Goal: Task Accomplishment & Management: Manage account settings

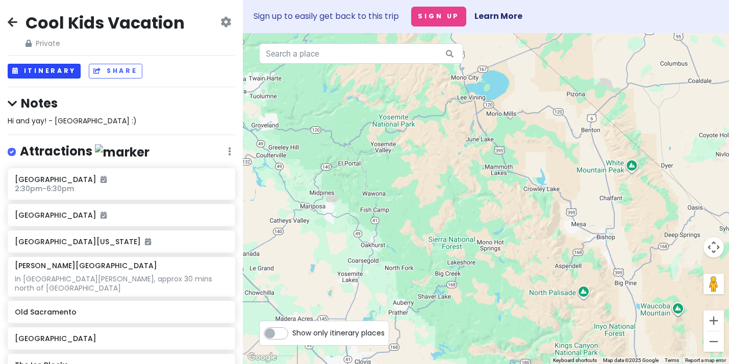
click at [62, 70] on button "Itinerary" at bounding box center [44, 71] width 73 height 15
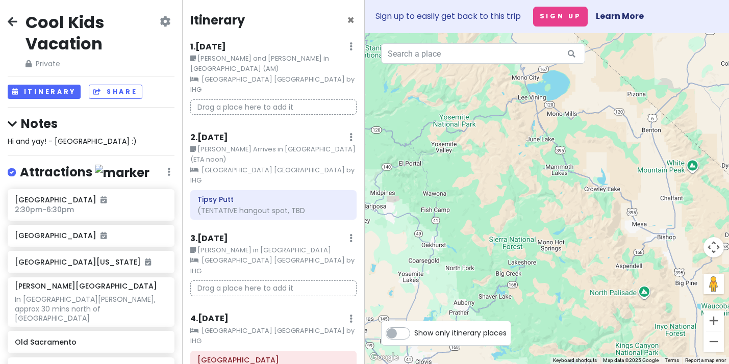
click at [353, 45] on div "1 . [DATE] Edit Day Notes Clear Lodging Delete Day" at bounding box center [273, 48] width 166 height 17
click at [351, 46] on icon at bounding box center [350, 46] width 3 height 8
click at [253, 54] on small "[PERSON_NAME] and [PERSON_NAME] in [GEOGRAPHIC_DATA] (AM)" at bounding box center [273, 64] width 166 height 21
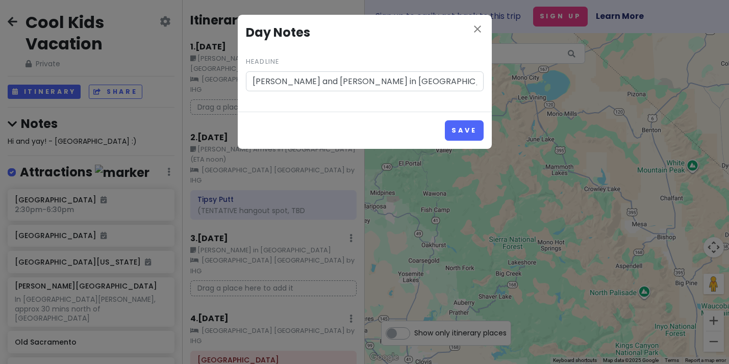
scroll to position [2, 0]
type input "[PERSON_NAME] and [PERSON_NAME] in [GEOGRAPHIC_DATA] (noon)"
click at [460, 132] on button "Save" at bounding box center [464, 130] width 38 height 20
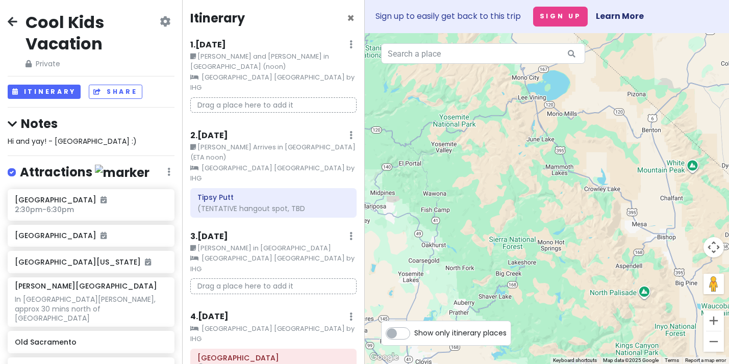
click at [350, 48] on icon at bounding box center [350, 44] width 3 height 8
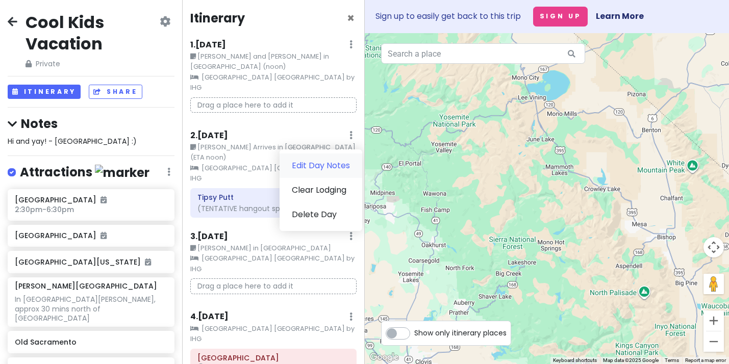
click at [331, 153] on link "Edit Day Notes" at bounding box center [320, 165] width 83 height 24
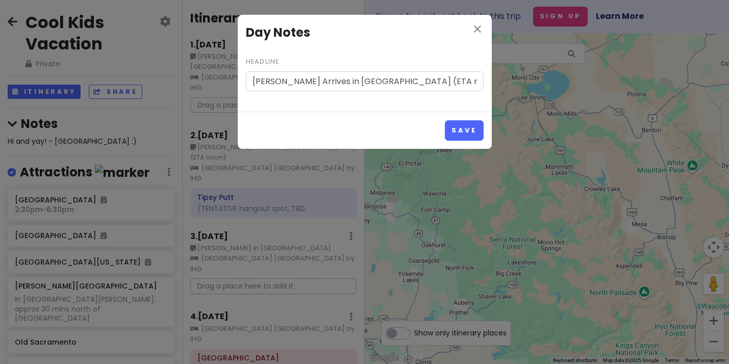
drag, startPoint x: 412, startPoint y: 81, endPoint x: 377, endPoint y: 83, distance: 35.2
click at [376, 83] on input "[PERSON_NAME] Arrives in [GEOGRAPHIC_DATA] (ETA noon)" at bounding box center [365, 81] width 238 height 20
type input "[PERSON_NAME] Arrives in [GEOGRAPHIC_DATA] (1:30 pm)"
click at [463, 130] on button "Save" at bounding box center [464, 130] width 38 height 20
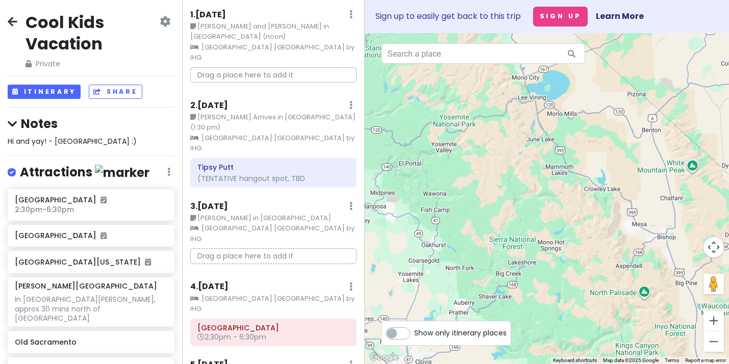
scroll to position [33, 0]
click at [349, 17] on icon at bounding box center [350, 13] width 3 height 8
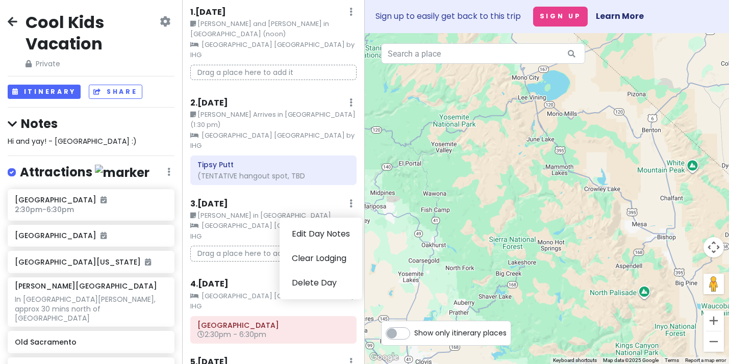
scroll to position [0, 0]
click at [328, 222] on link "Edit Day Notes" at bounding box center [320, 234] width 83 height 24
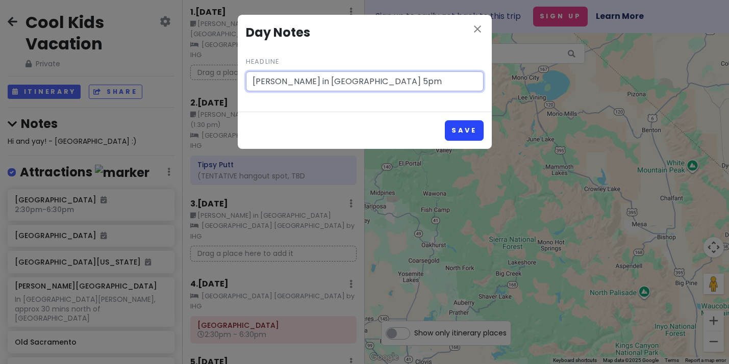
type input "[PERSON_NAME] in [GEOGRAPHIC_DATA] 5pm"
click at [462, 130] on button "Save" at bounding box center [464, 130] width 38 height 20
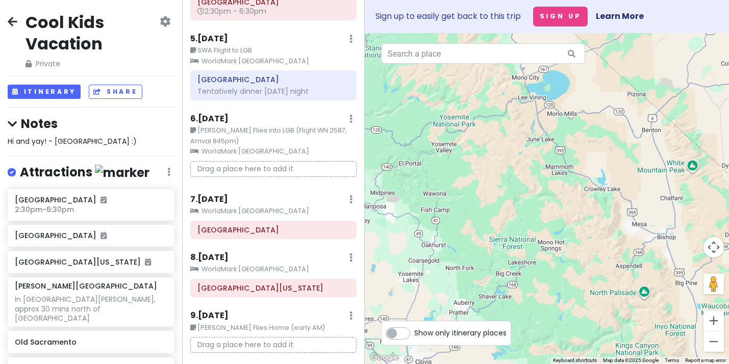
click at [168, 170] on icon at bounding box center [168, 172] width 3 height 8
click at [144, 156] on div "Cool Kids Vacation Private Change Dates Make a Copy Delete Trip Go Pro ⚡️ Give …" at bounding box center [91, 182] width 182 height 364
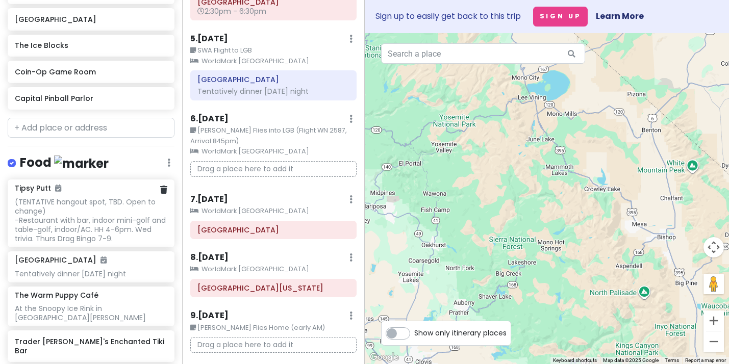
scroll to position [348, 0]
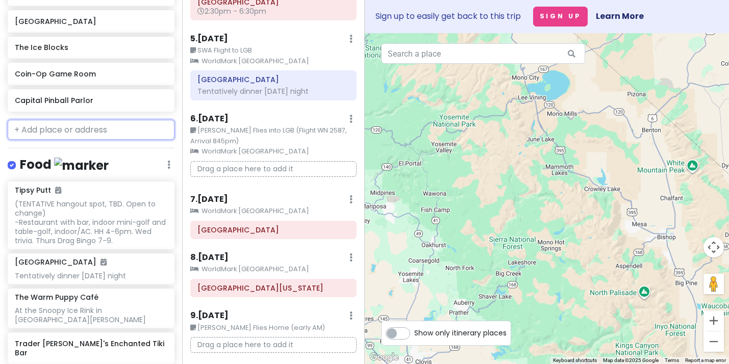
click at [101, 130] on input "text" at bounding box center [91, 130] width 167 height 20
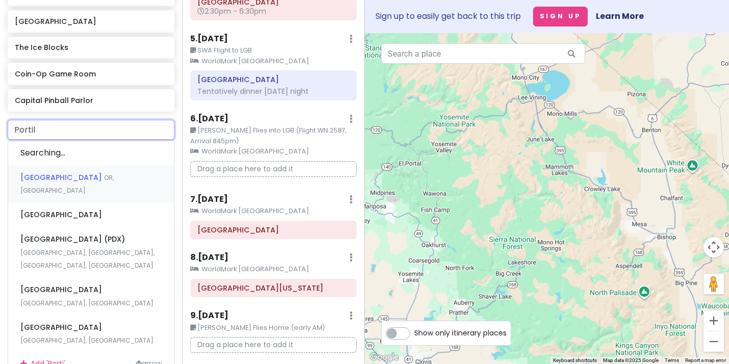
type input "Portill"
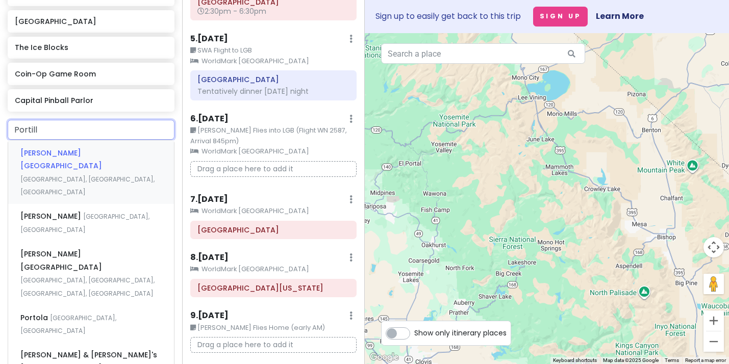
click at [96, 175] on span "[GEOGRAPHIC_DATA], [GEOGRAPHIC_DATA], [GEOGRAPHIC_DATA]" at bounding box center [87, 186] width 134 height 22
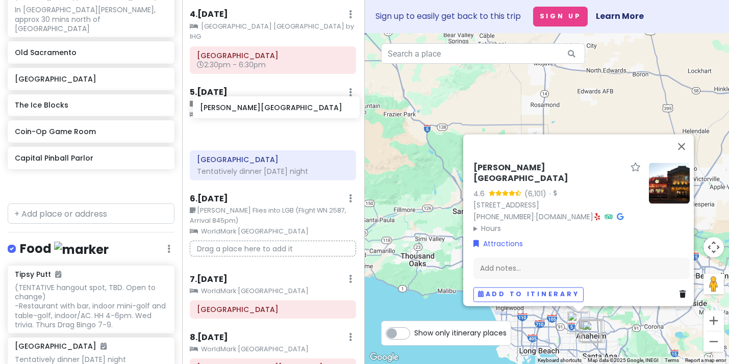
scroll to position [304, 0]
drag, startPoint x: 69, startPoint y: 187, endPoint x: 254, endPoint y: 113, distance: 199.1
click at [254, 113] on div "Cool Kids Vacation Private Change Dates Make a Copy Delete Trip Go Pro ⚡️ Give …" at bounding box center [364, 182] width 729 height 364
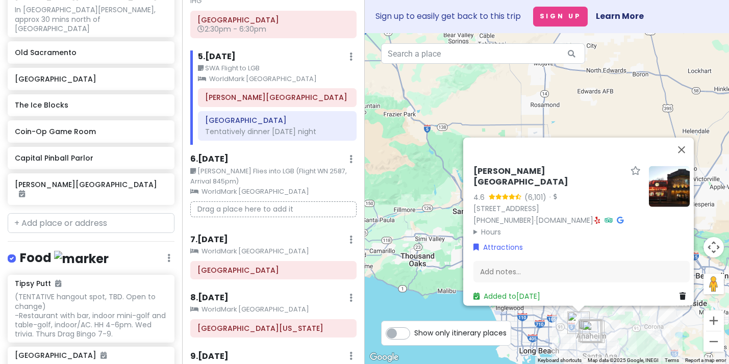
scroll to position [346, 0]
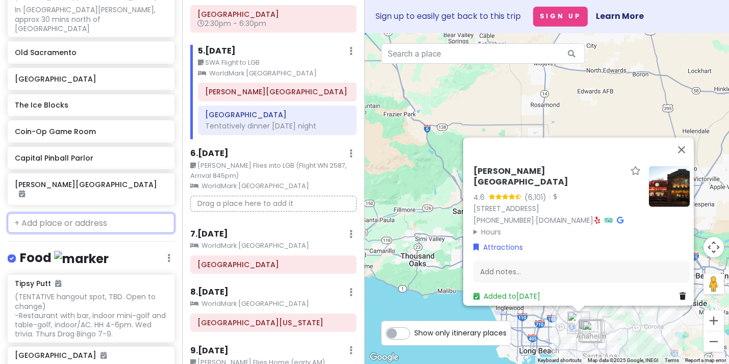
click at [62, 213] on input "text" at bounding box center [91, 223] width 167 height 20
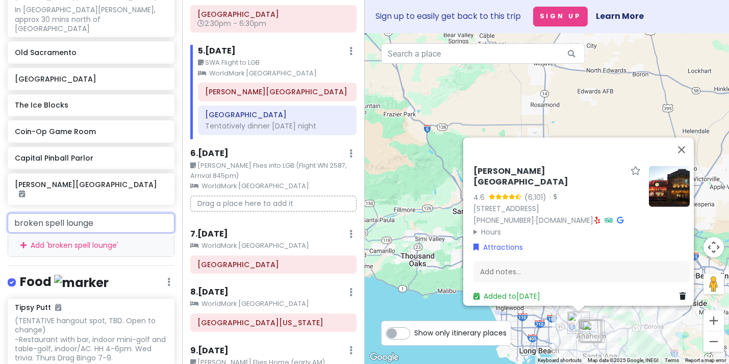
click at [19, 213] on input "broken spell lounge" at bounding box center [91, 223] width 167 height 20
click at [97, 213] on input "Broken spell lounge" at bounding box center [91, 223] width 167 height 20
type input "B"
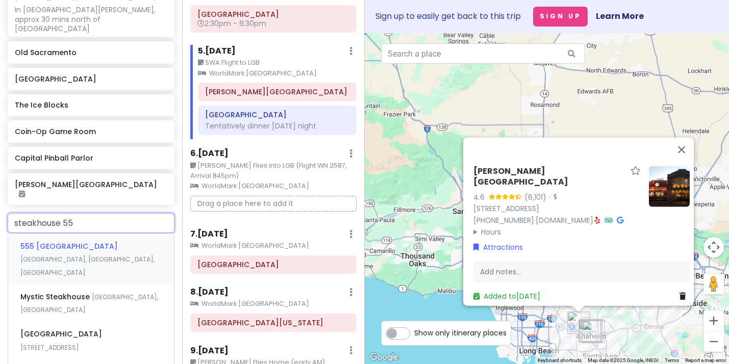
click at [36, 213] on input "steakhouse 55" at bounding box center [91, 223] width 167 height 20
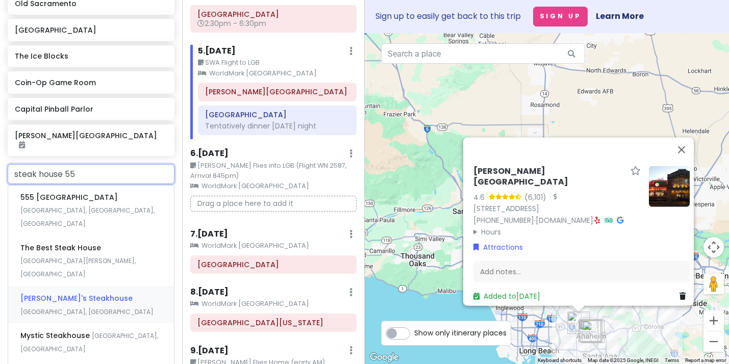
scroll to position [338, 0]
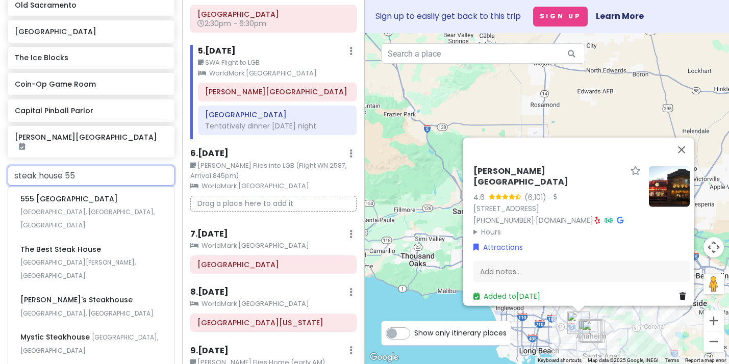
drag, startPoint x: 51, startPoint y: 163, endPoint x: 18, endPoint y: 162, distance: 32.6
click at [18, 166] on input "steak house 55" at bounding box center [91, 176] width 167 height 20
type input "s"
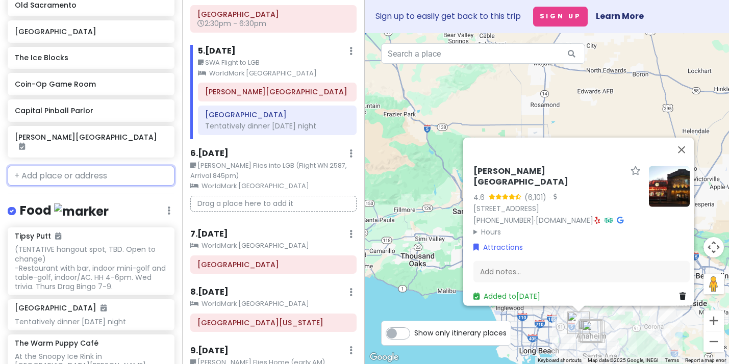
click at [86, 166] on input "text" at bounding box center [91, 176] width 167 height 20
paste input "Broken Spell Lounge"
type input "Broken Spell Lounge"
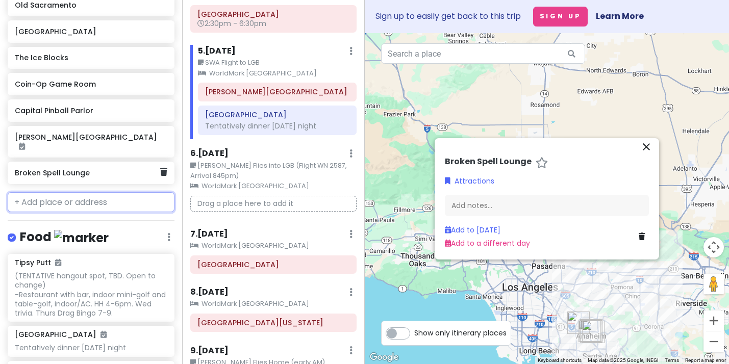
scroll to position [337, 0]
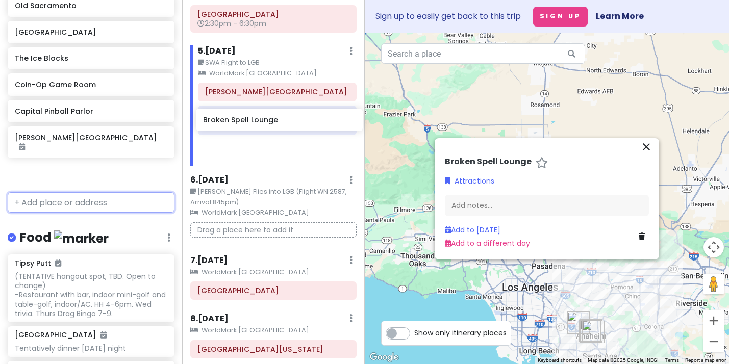
drag, startPoint x: 91, startPoint y: 163, endPoint x: 269, endPoint y: 124, distance: 182.1
click at [269, 124] on div "Cool Kids Vacation Private Change Dates Make a Copy Delete Trip Go Pro ⚡️ Give …" at bounding box center [364, 182] width 729 height 364
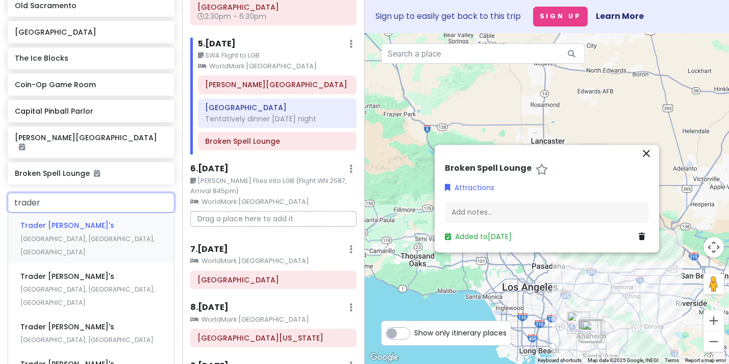
type input "trader s"
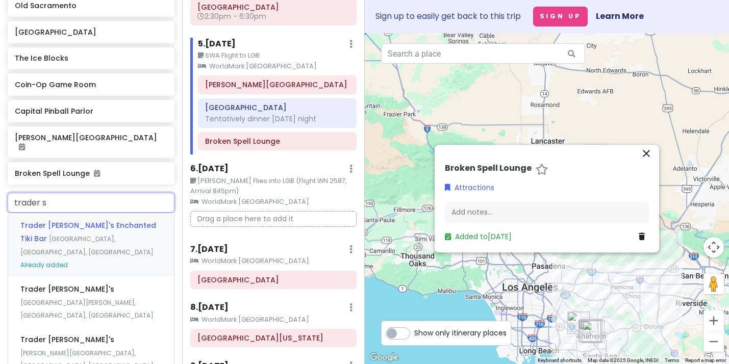
click at [117, 220] on span "Trader [PERSON_NAME]'s Enchanted Tiki Bar" at bounding box center [88, 231] width 136 height 23
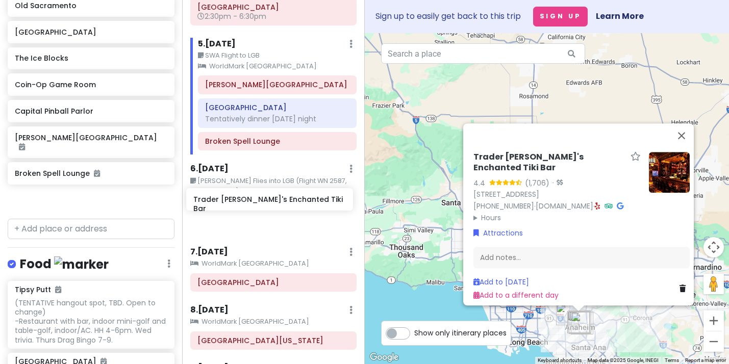
drag, startPoint x: 98, startPoint y: 187, endPoint x: 276, endPoint y: 200, distance: 178.9
click at [276, 200] on div "Cool Kids Vacation Private Change Dates Make a Copy Delete Trip Go Pro ⚡️ Give …" at bounding box center [364, 182] width 729 height 364
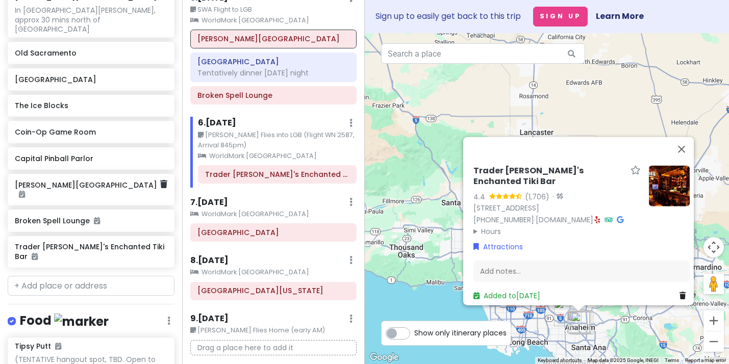
scroll to position [281, 0]
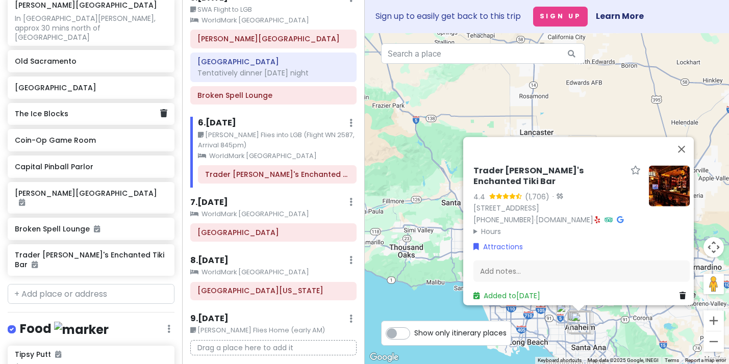
click at [106, 116] on div "The Ice Blocks" at bounding box center [87, 114] width 145 height 14
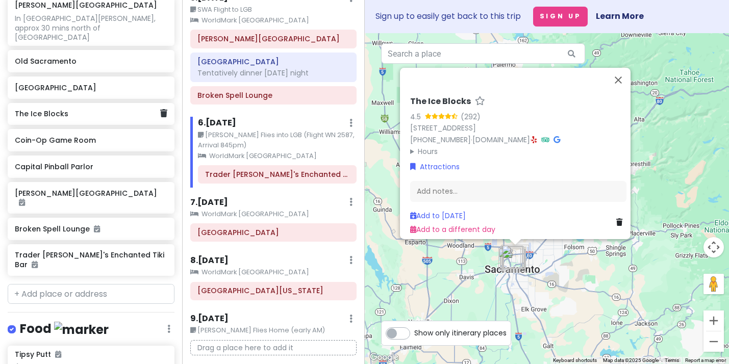
click at [86, 109] on h6 "The Ice Blocks" at bounding box center [87, 113] width 145 height 9
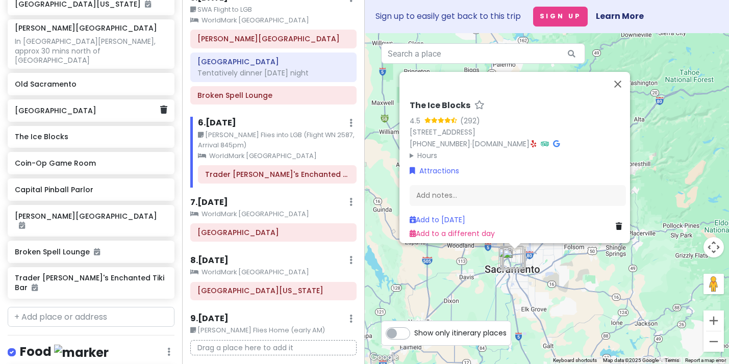
scroll to position [262, 0]
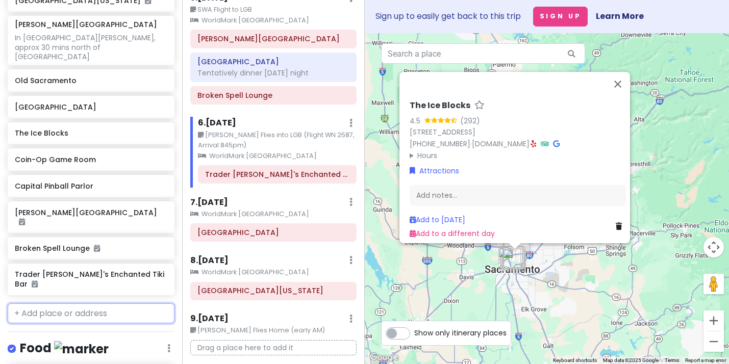
click at [80, 303] on input "text" at bounding box center [91, 313] width 167 height 20
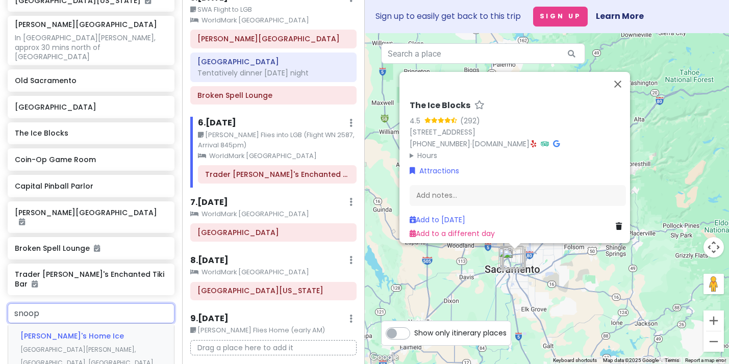
type input "snoopy"
click at [73, 331] on span "[PERSON_NAME]'s Home Ice" at bounding box center [72, 336] width 104 height 10
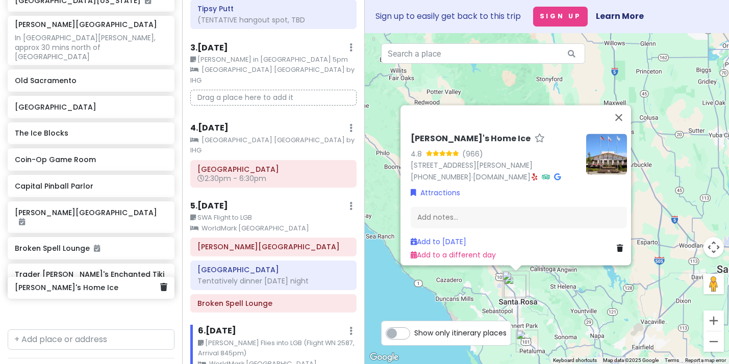
scroll to position [263, 0]
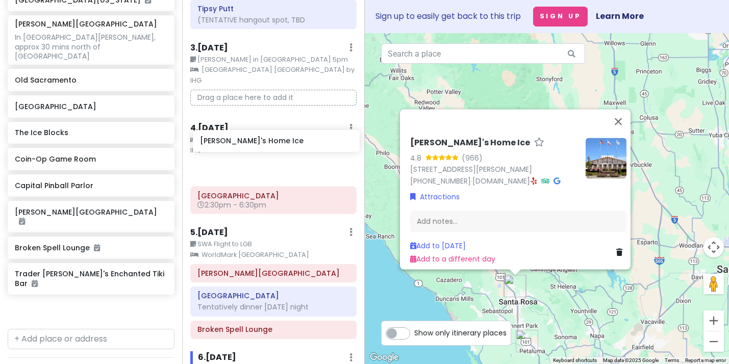
drag, startPoint x: 93, startPoint y: 292, endPoint x: 278, endPoint y: 145, distance: 236.3
click at [278, 145] on div "Cool Kids Vacation Private Change Dates Make a Copy Delete Trip Go Pro ⚡️ Give …" at bounding box center [364, 182] width 729 height 364
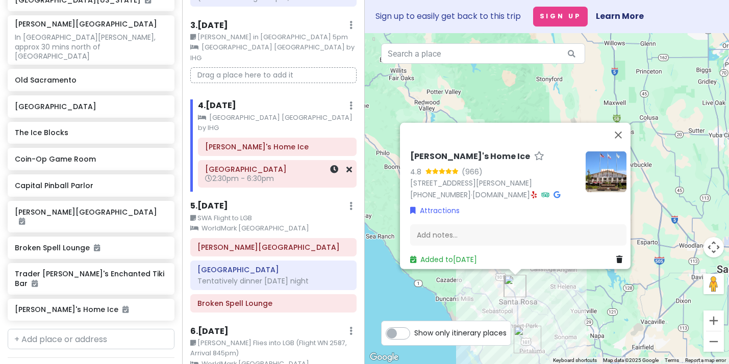
scroll to position [215, 0]
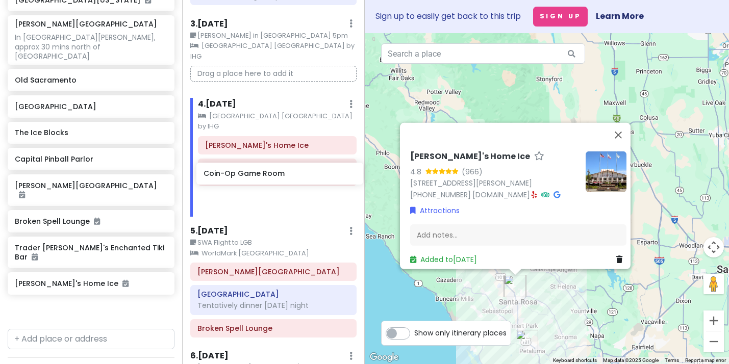
drag, startPoint x: 88, startPoint y: 158, endPoint x: 277, endPoint y: 175, distance: 189.5
click at [277, 175] on div "Cool Kids Vacation Private Change Dates Make a Copy Delete Trip Go Pro ⚡️ Give …" at bounding box center [364, 182] width 729 height 364
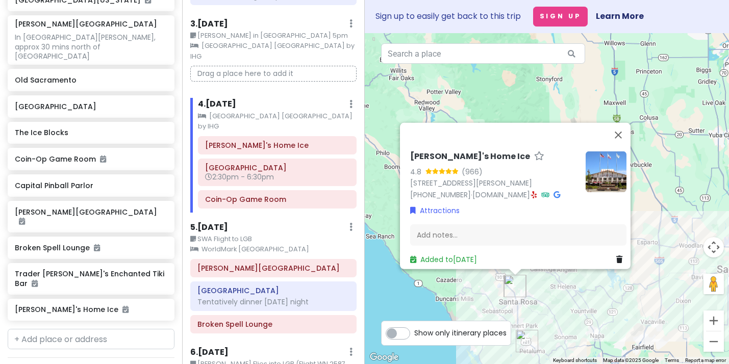
scroll to position [0, 0]
click at [623, 122] on button "Close" at bounding box center [618, 134] width 24 height 24
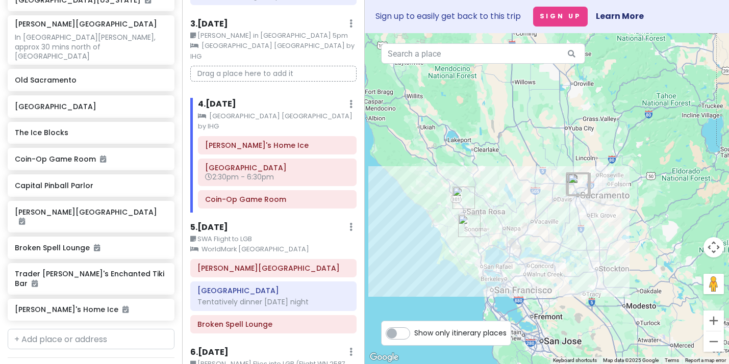
drag, startPoint x: 584, startPoint y: 223, endPoint x: 484, endPoint y: 188, distance: 105.9
click at [484, 188] on div at bounding box center [547, 198] width 365 height 331
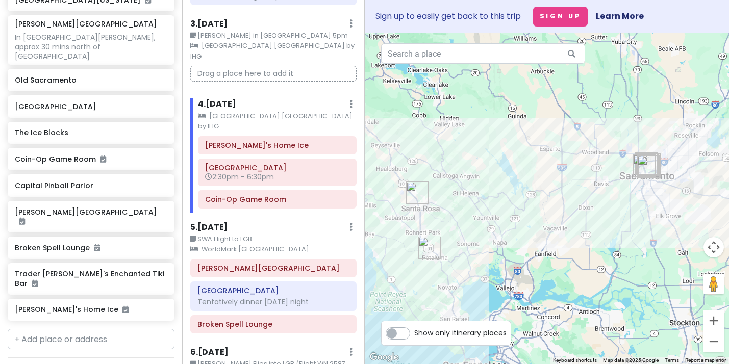
drag, startPoint x: 528, startPoint y: 184, endPoint x: 535, endPoint y: 159, distance: 26.6
click at [535, 159] on div at bounding box center [547, 198] width 365 height 331
click at [223, 234] on small "SWA Flight to LGB" at bounding box center [273, 239] width 166 height 10
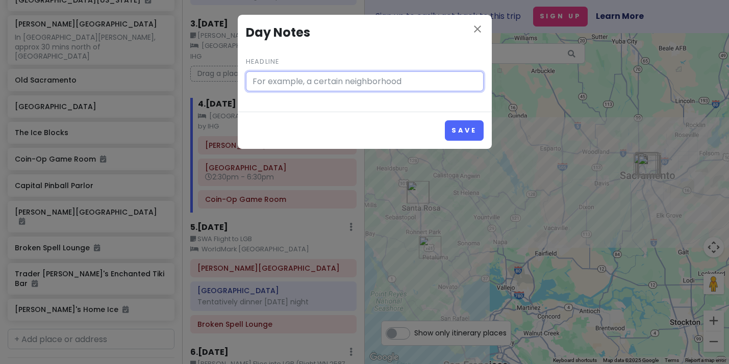
type input "SWA Flight to LGB"
click at [475, 31] on icon "close" at bounding box center [477, 29] width 12 height 12
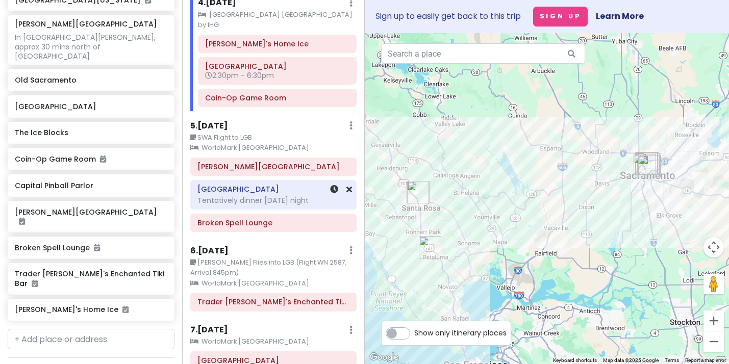
scroll to position [318, 0]
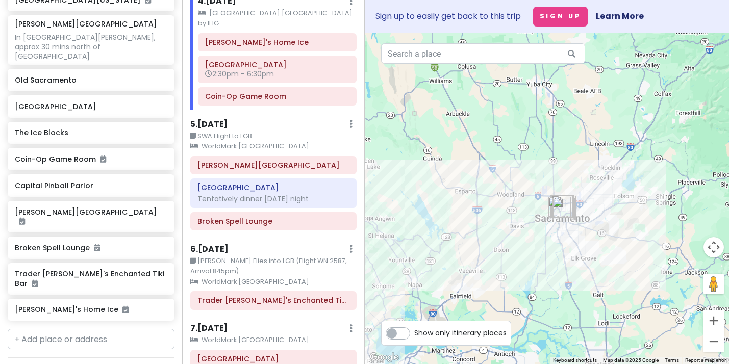
drag, startPoint x: 640, startPoint y: 268, endPoint x: 553, endPoint y: 310, distance: 96.5
click at [553, 310] on div at bounding box center [547, 198] width 365 height 331
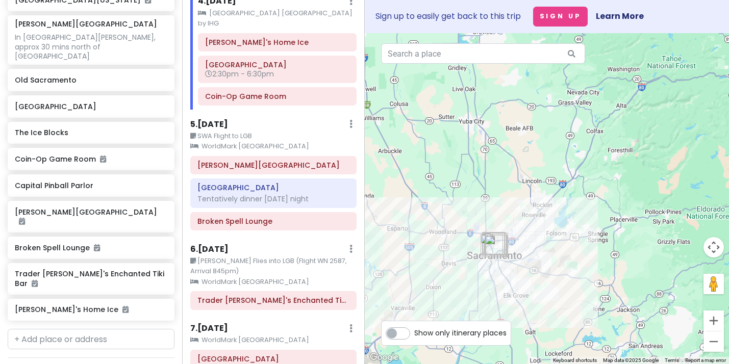
drag, startPoint x: 675, startPoint y: 261, endPoint x: 611, endPoint y: 298, distance: 73.8
click at [611, 298] on div at bounding box center [547, 198] width 365 height 331
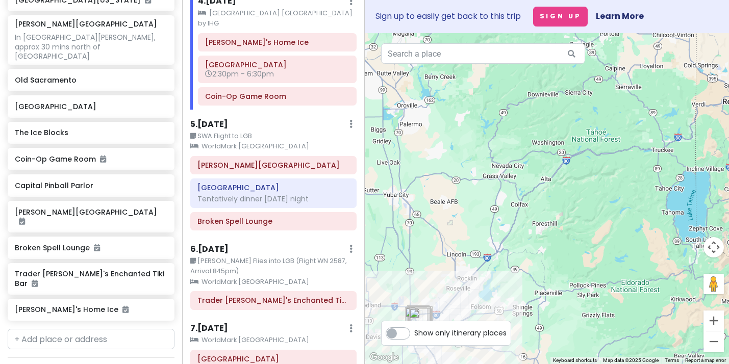
drag, startPoint x: 666, startPoint y: 198, endPoint x: 588, endPoint y: 272, distance: 107.5
click at [588, 272] on div at bounding box center [547, 198] width 365 height 331
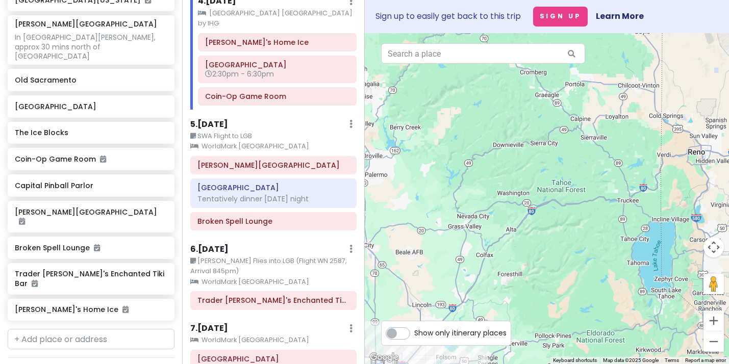
drag, startPoint x: 607, startPoint y: 213, endPoint x: 574, endPoint y: 262, distance: 58.7
click at [574, 262] on div at bounding box center [547, 198] width 365 height 331
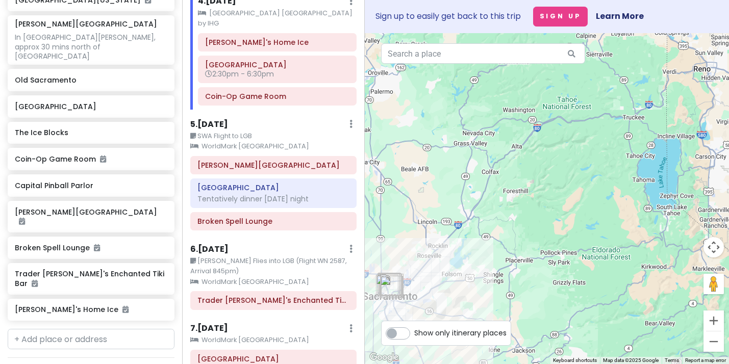
drag, startPoint x: 605, startPoint y: 266, endPoint x: 607, endPoint y: 188, distance: 77.5
click at [607, 188] on div at bounding box center [547, 198] width 365 height 331
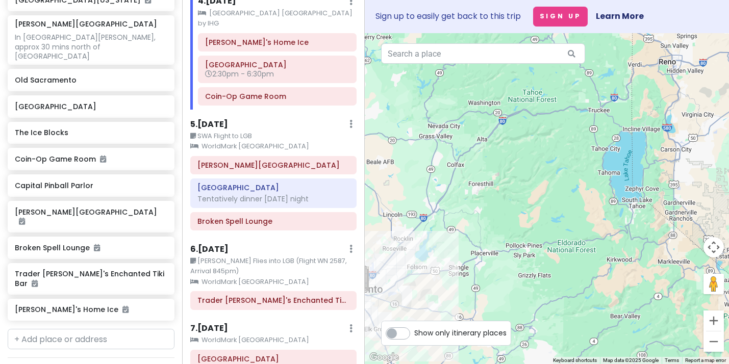
drag, startPoint x: 564, startPoint y: 203, endPoint x: 528, endPoint y: 194, distance: 37.2
click at [528, 194] on div at bounding box center [547, 198] width 365 height 331
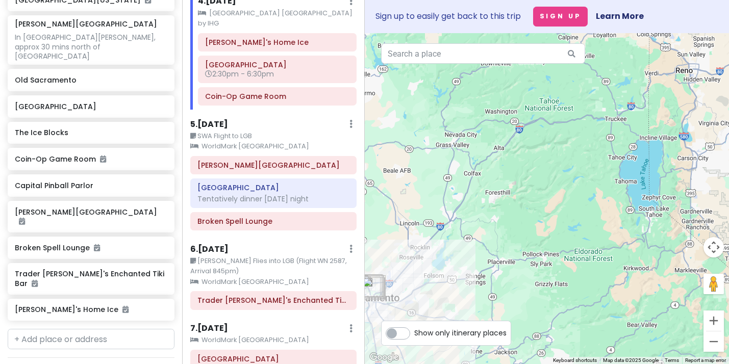
drag, startPoint x: 528, startPoint y: 194, endPoint x: 545, endPoint y: 204, distance: 20.1
click at [545, 204] on div at bounding box center [547, 198] width 365 height 331
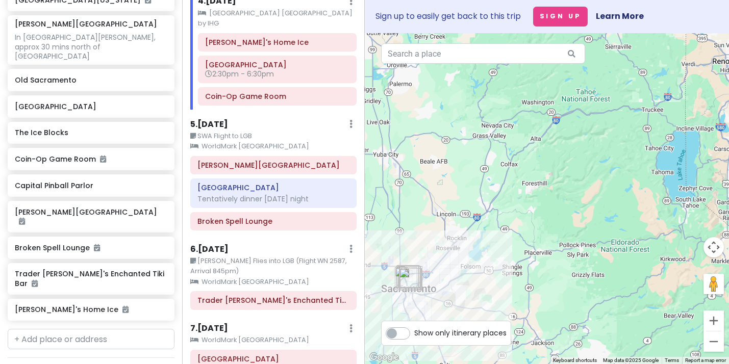
drag, startPoint x: 533, startPoint y: 185, endPoint x: 572, endPoint y: 175, distance: 39.9
click at [572, 175] on div at bounding box center [547, 198] width 365 height 331
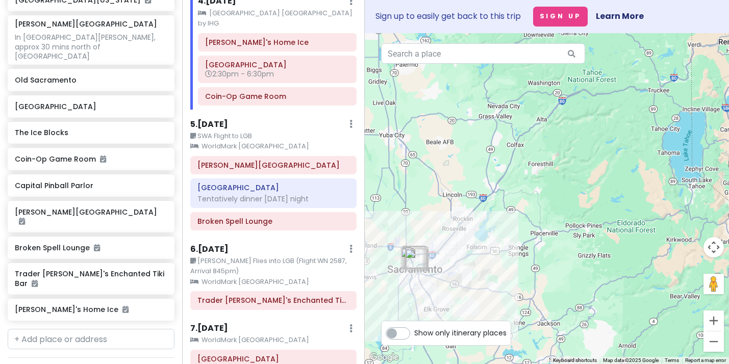
drag, startPoint x: 548, startPoint y: 153, endPoint x: 551, endPoint y: 136, distance: 17.6
click at [552, 135] on div at bounding box center [547, 198] width 365 height 331
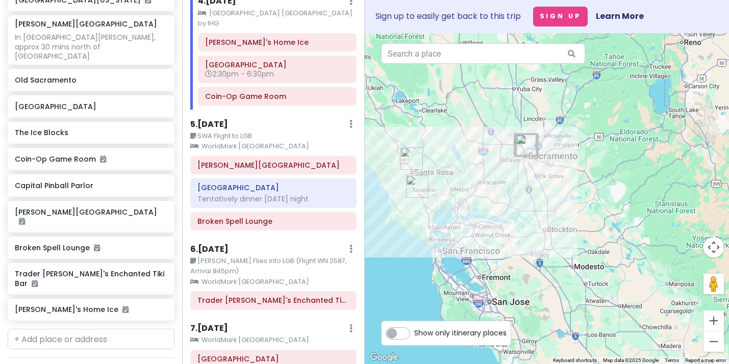
drag, startPoint x: 551, startPoint y: 136, endPoint x: 596, endPoint y: 89, distance: 64.2
click at [596, 89] on div at bounding box center [547, 198] width 365 height 331
